Goal: Task Accomplishment & Management: Complete application form

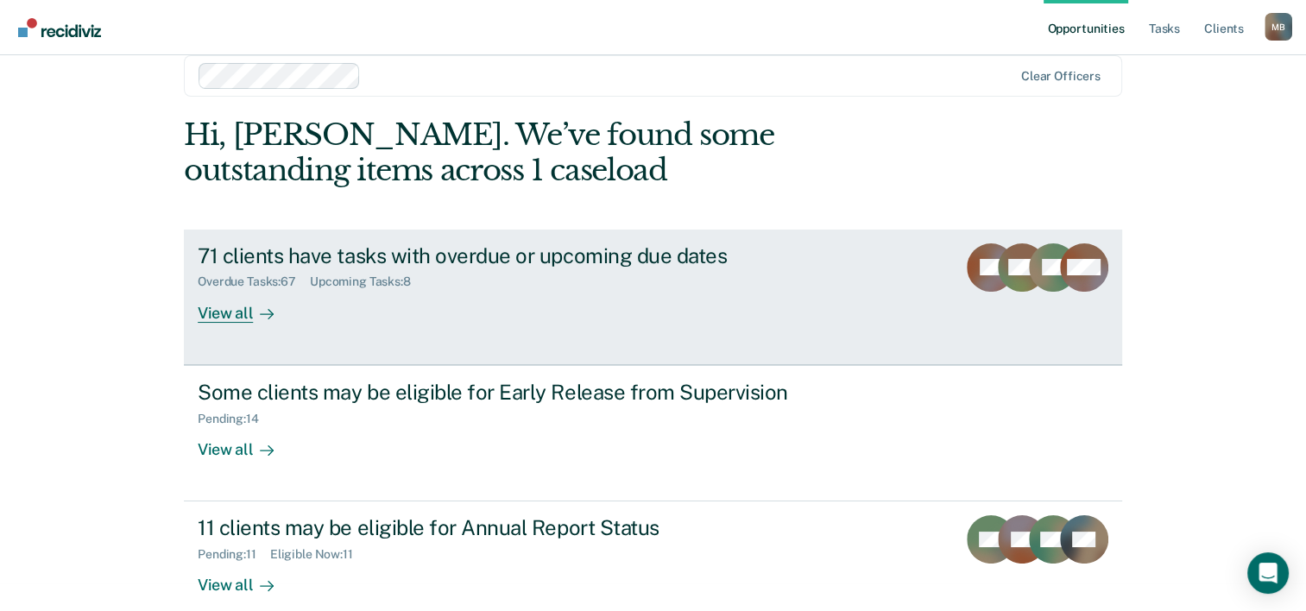
scroll to position [53, 0]
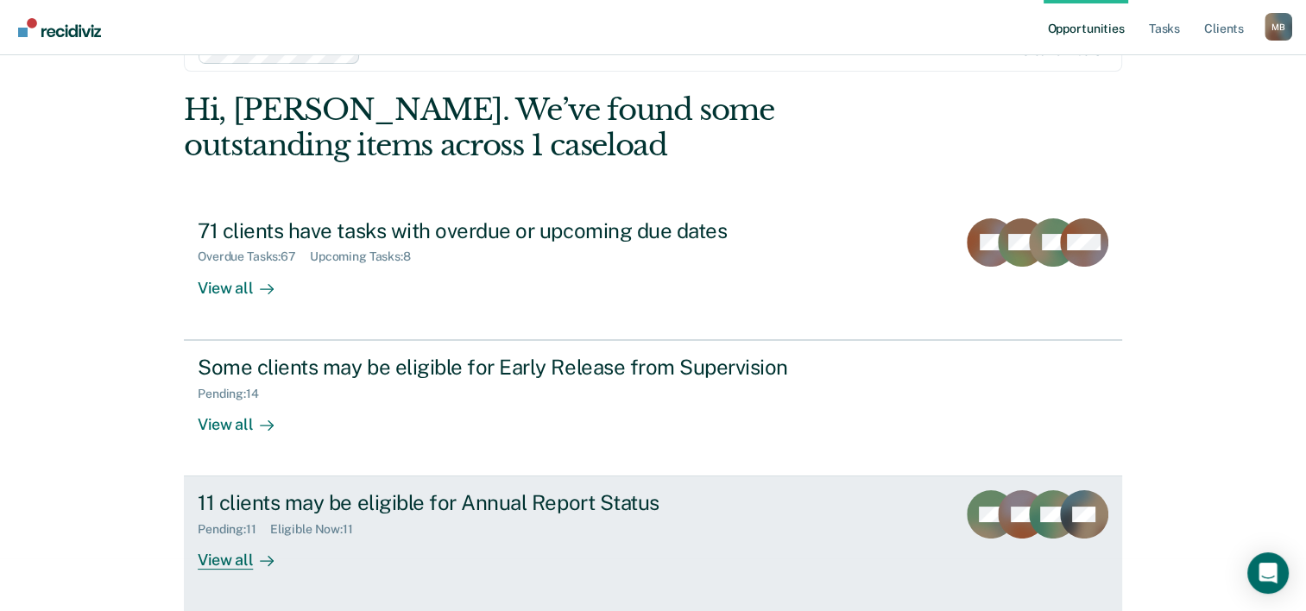
click at [226, 559] on div "View all" at bounding box center [246, 554] width 97 height 34
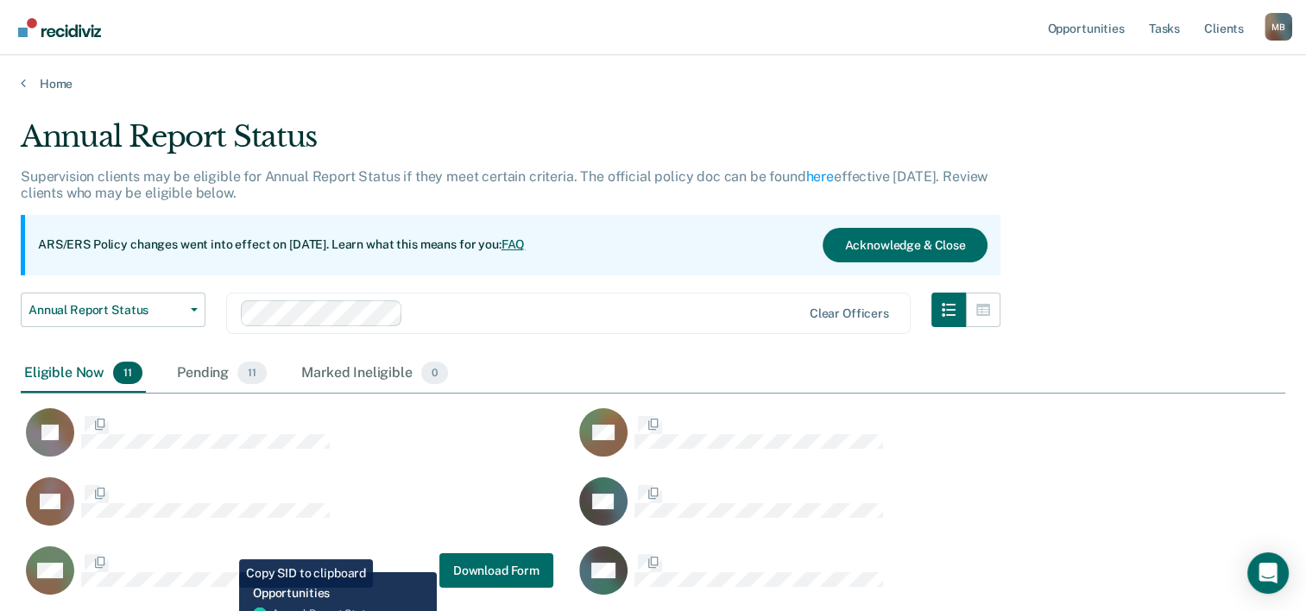
scroll to position [682, 1250]
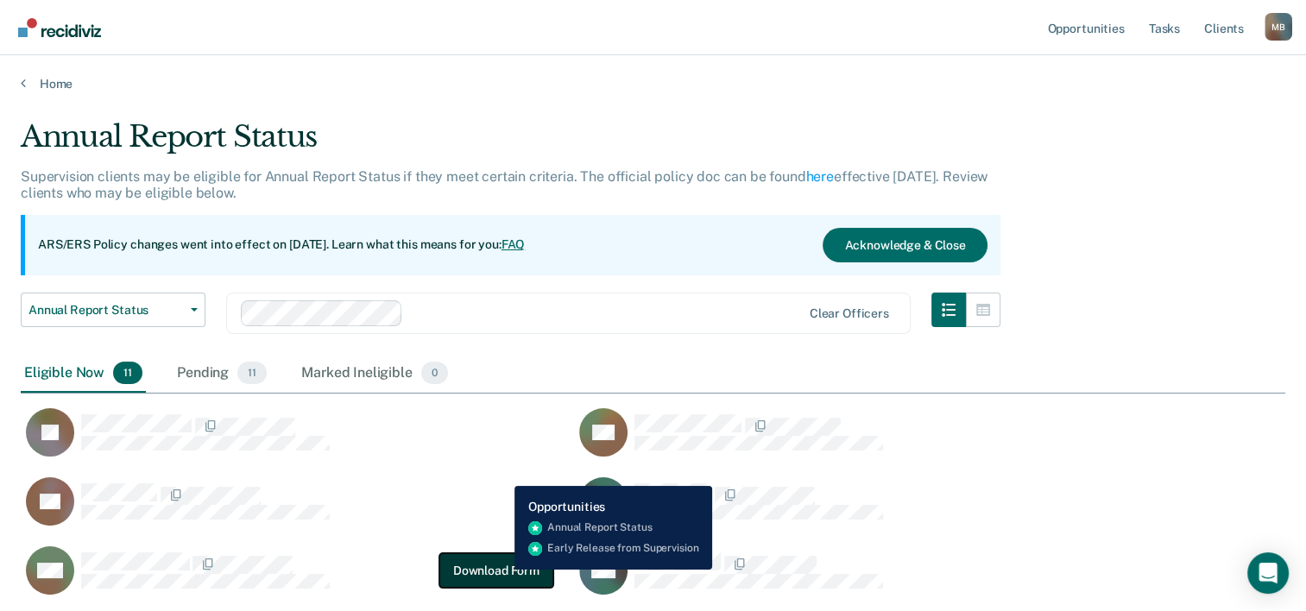
click at [502, 570] on button "Download Form" at bounding box center [496, 570] width 114 height 35
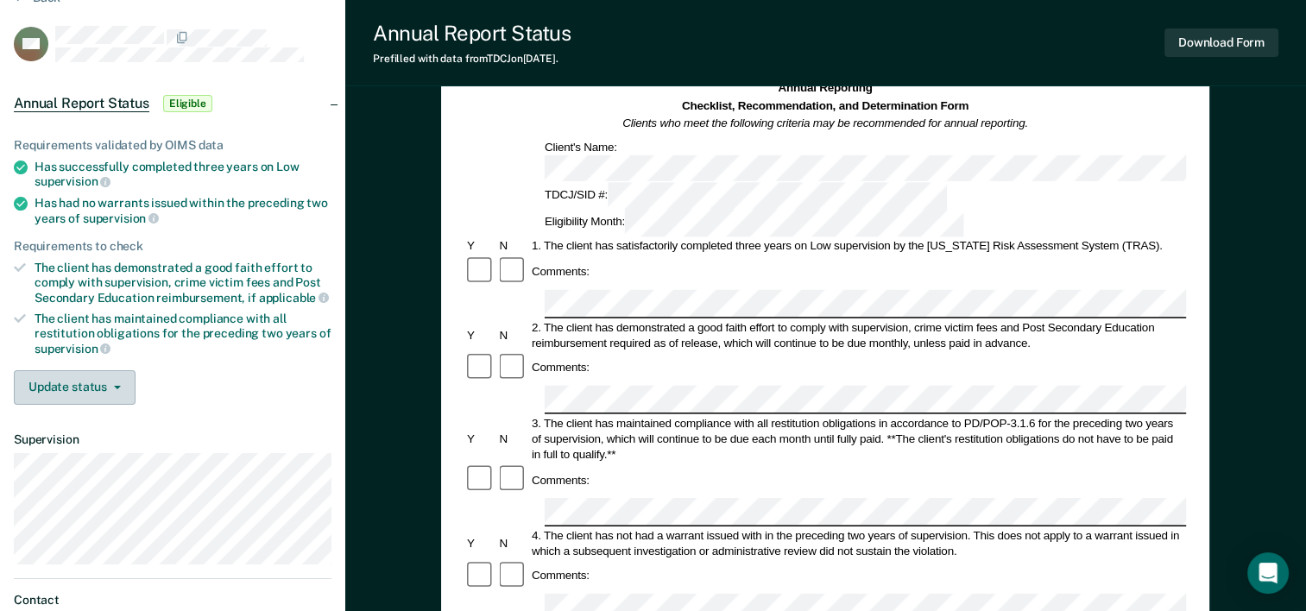
scroll to position [173, 0]
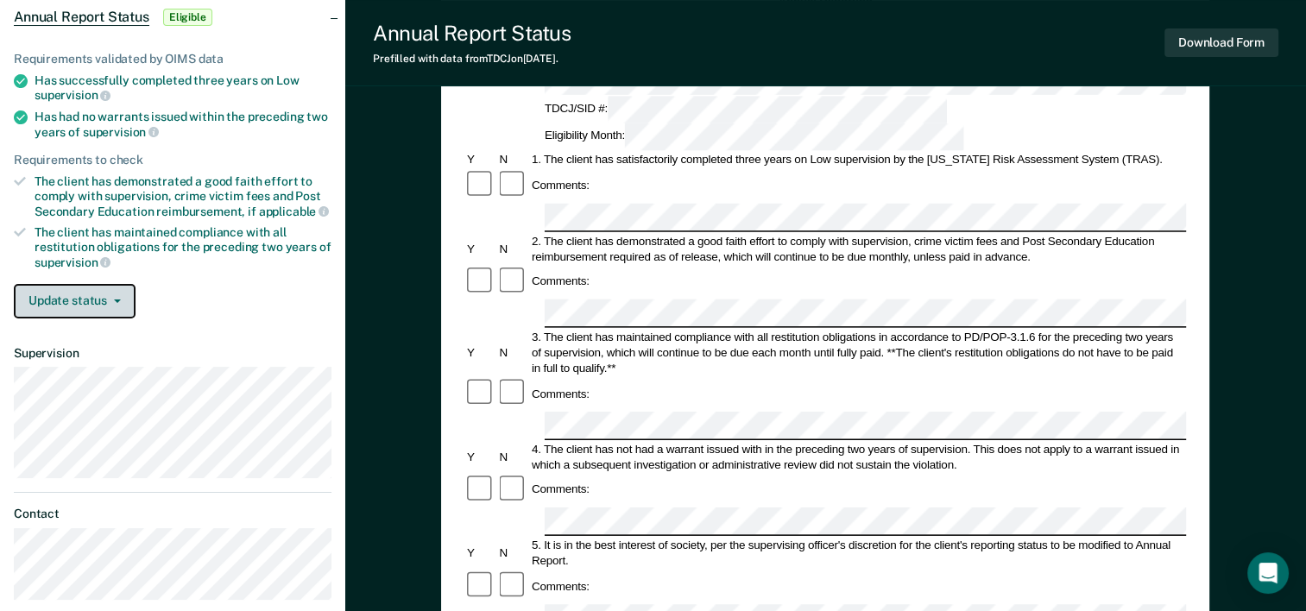
click at [117, 299] on icon "button" at bounding box center [117, 300] width 7 height 3
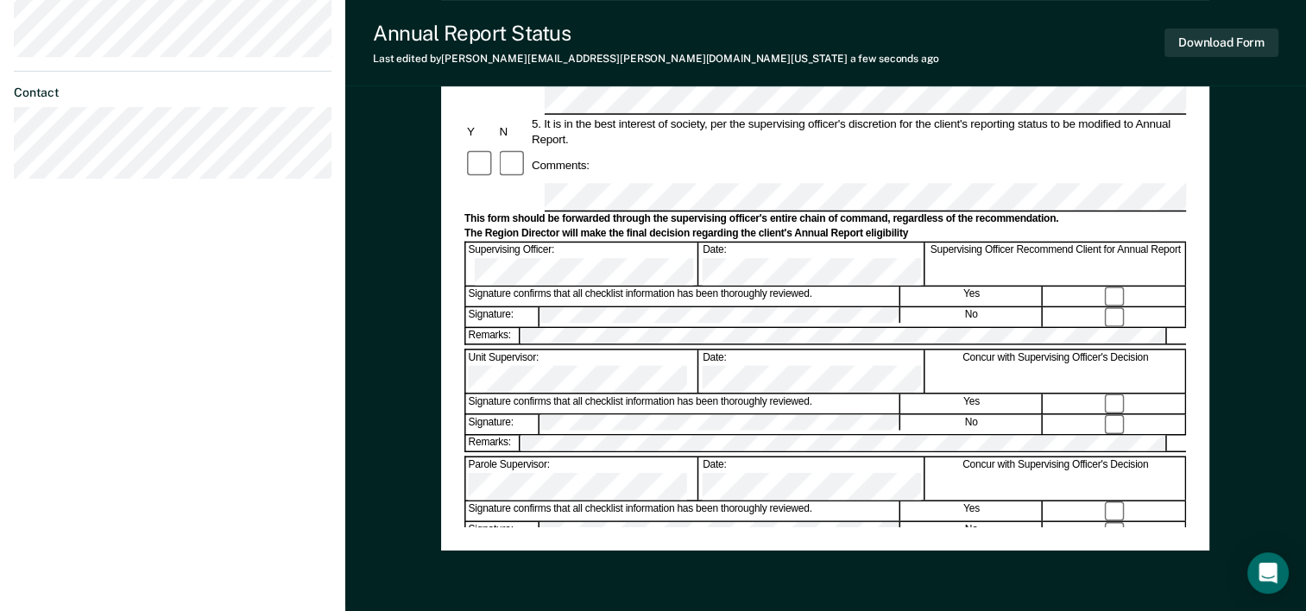
scroll to position [604, 0]
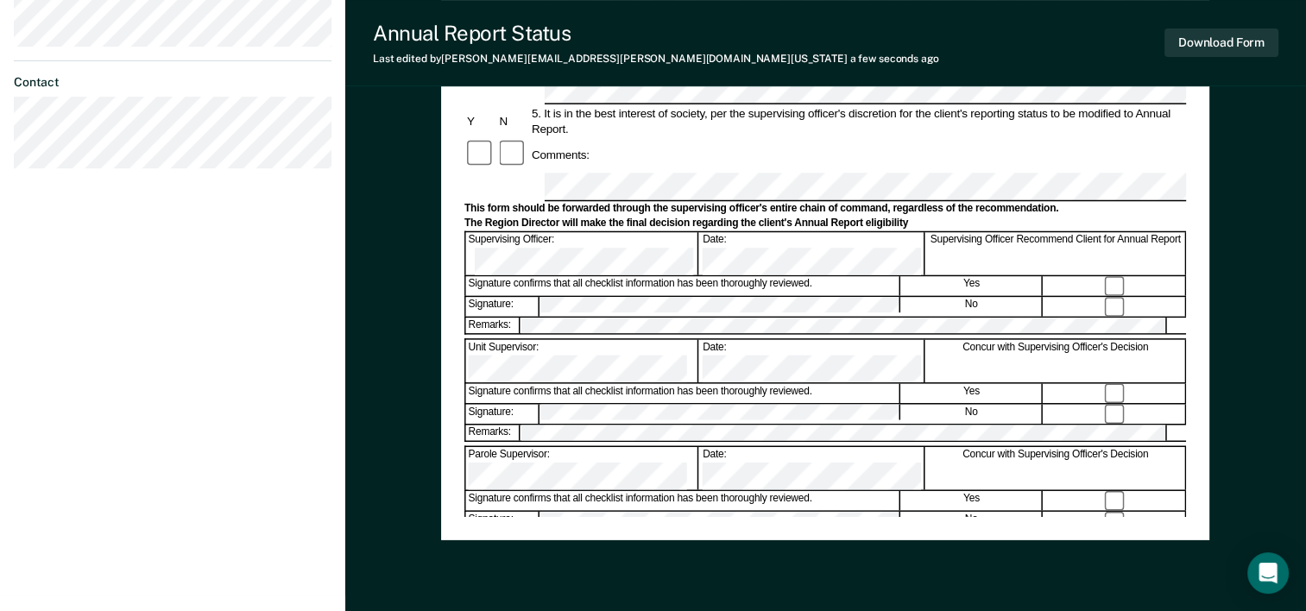
click at [710, 502] on div "Annual Reporting Checklist, Recommendation, and Determination Form Clients who …" at bounding box center [824, 40] width 721 height 954
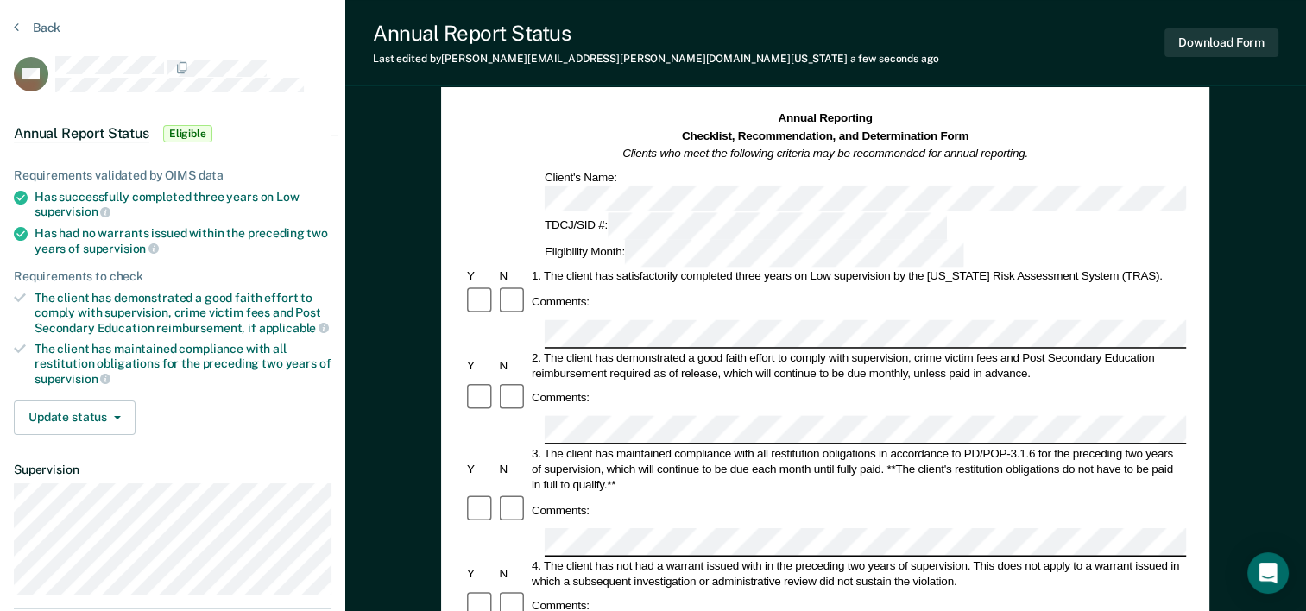
scroll to position [86, 0]
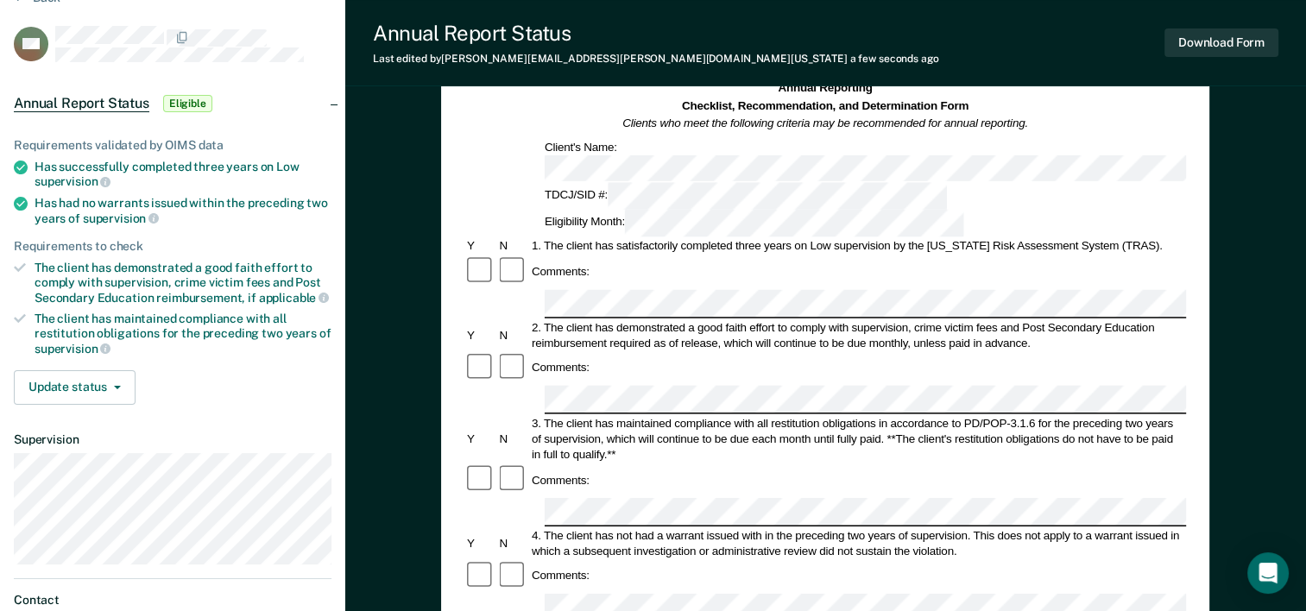
click at [1248, 341] on div "Annual Reporting Checklist, Recommendation, and Determination Form Clients who …" at bounding box center [825, 607] width 960 height 1172
click at [111, 378] on button "Update status" at bounding box center [75, 387] width 122 height 35
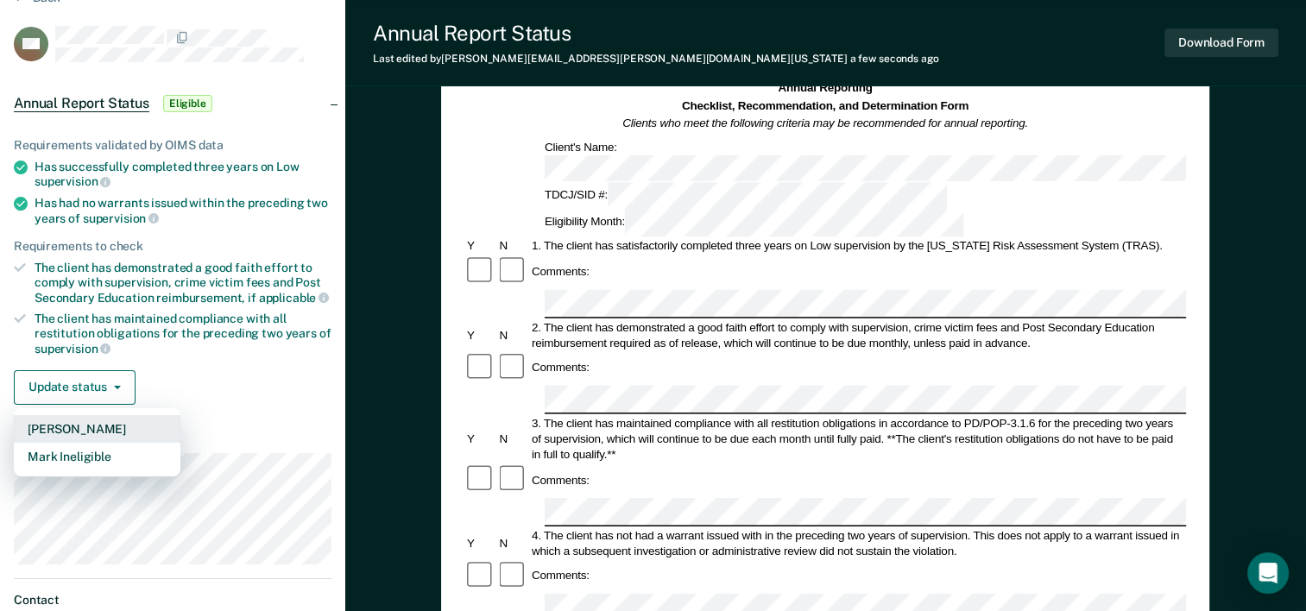
click at [108, 422] on button "[PERSON_NAME]" at bounding box center [97, 429] width 167 height 28
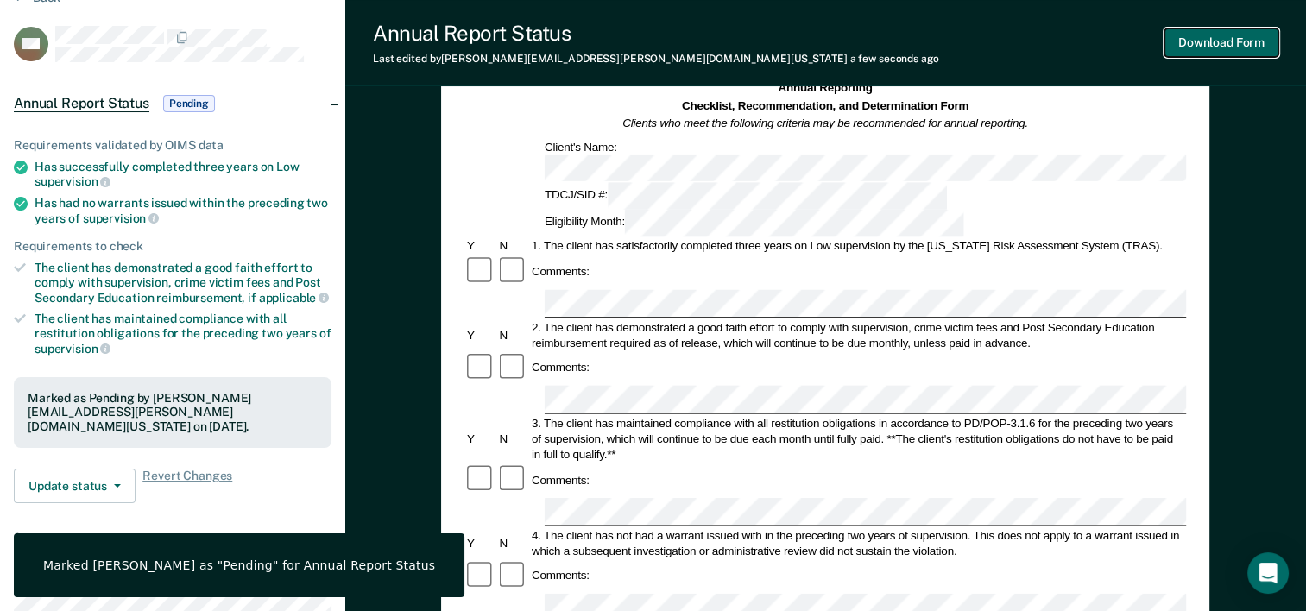
click at [1227, 45] on button "Download Form" at bounding box center [1221, 42] width 114 height 28
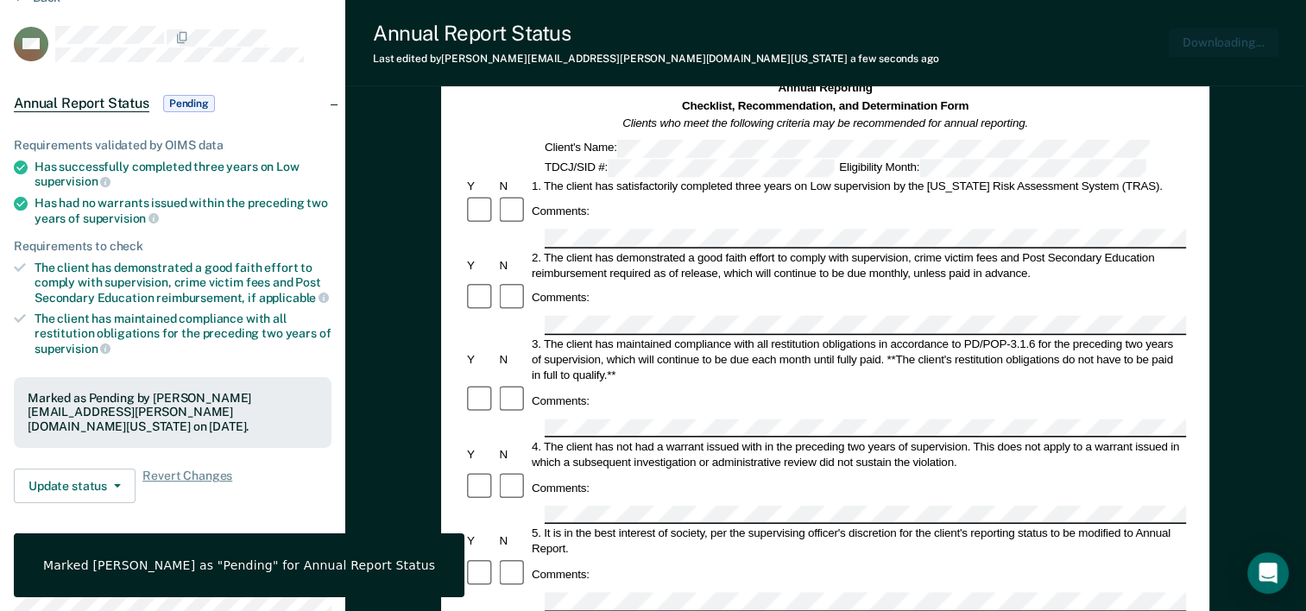
scroll to position [0, 0]
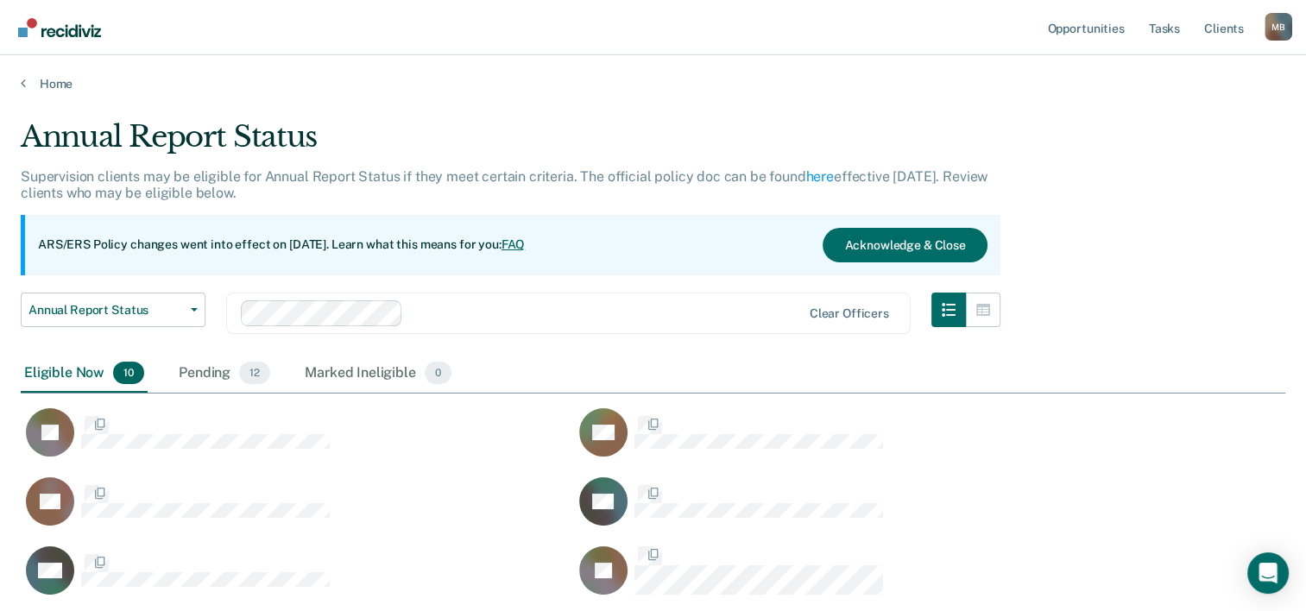
scroll to position [613, 1250]
